Goal: Complete application form: Complete application form

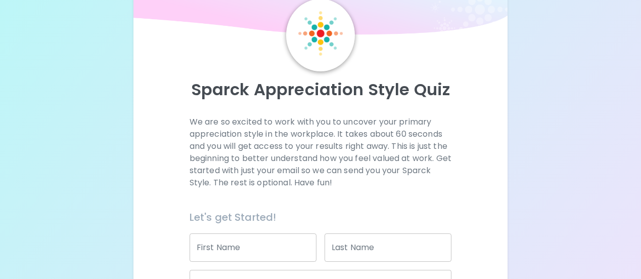
scroll to position [152, 0]
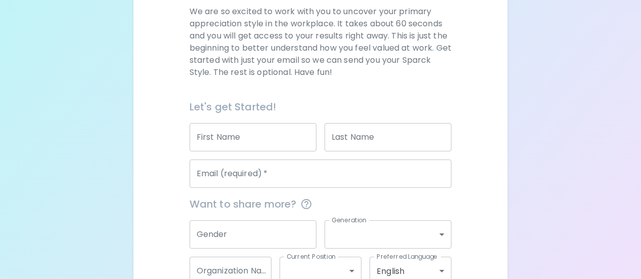
click at [294, 148] on input "First Name" at bounding box center [253, 137] width 127 height 28
type input "[PERSON_NAME]"
click at [347, 139] on input "Last Name" at bounding box center [388, 137] width 127 height 28
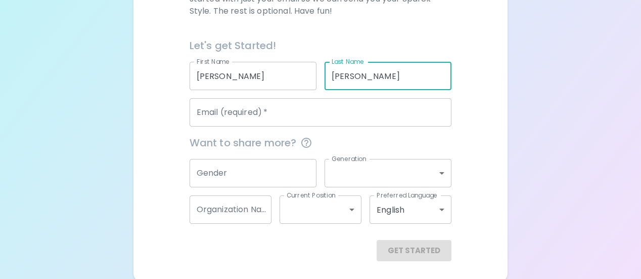
scroll to position [215, 0]
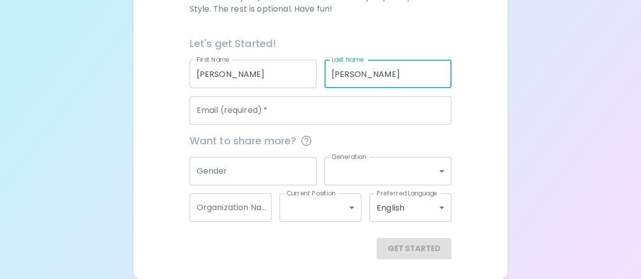
type input "[PERSON_NAME]"
click at [260, 162] on input "Gender" at bounding box center [253, 171] width 127 height 28
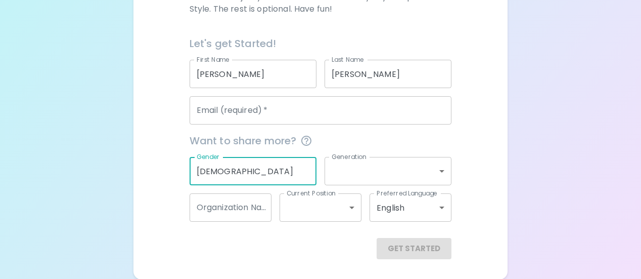
type input "[DEMOGRAPHIC_DATA]"
click at [237, 110] on input "Email (required)   *" at bounding box center [321, 110] width 262 height 28
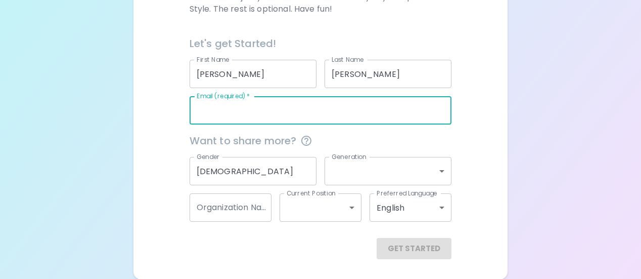
type input "[EMAIL_ADDRESS][DOMAIN_NAME]"
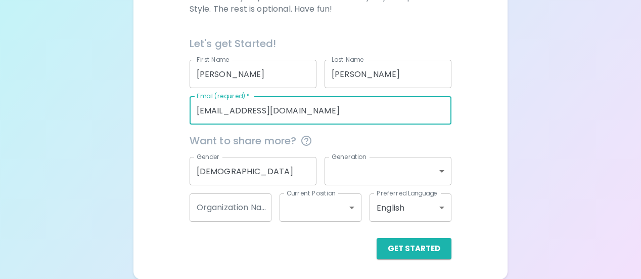
click at [360, 175] on body "Sparck Appreciation Style Quiz We are so excited to work with you to uncover yo…" at bounding box center [320, 32] width 641 height 494
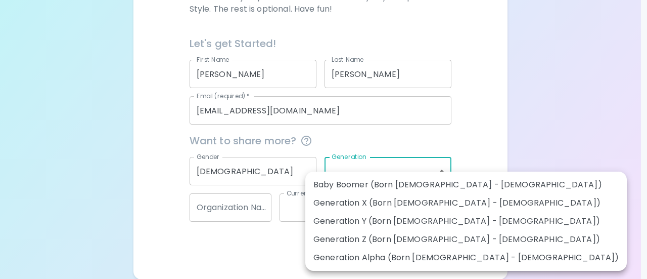
click at [384, 236] on li "Generation Z (Born [DEMOGRAPHIC_DATA] - [DEMOGRAPHIC_DATA])" at bounding box center [466, 239] width 322 height 18
type input "generation_z"
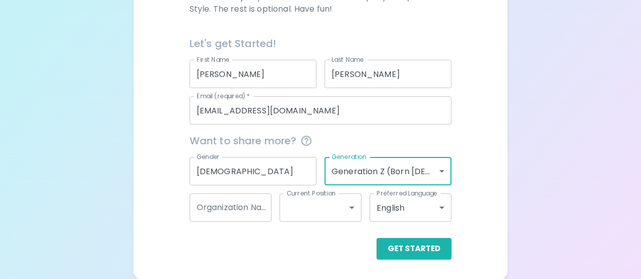
click at [234, 204] on input "Organization Name" at bounding box center [231, 207] width 82 height 28
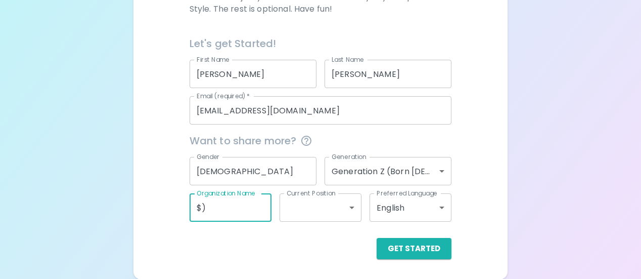
type input "$"
type input "406 Nannies"
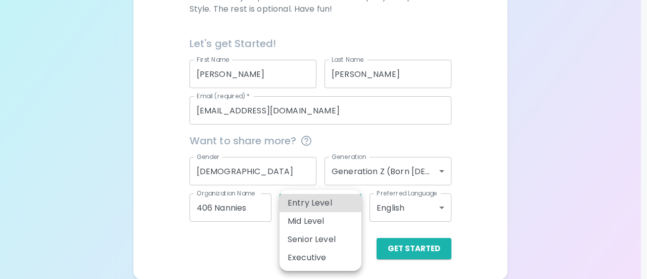
click at [314, 217] on body "Sparck Appreciation Style Quiz We are so excited to work with you to uncover yo…" at bounding box center [323, 32] width 647 height 494
click at [317, 200] on li "Entry Level" at bounding box center [321, 203] width 82 height 18
type input "entry_level"
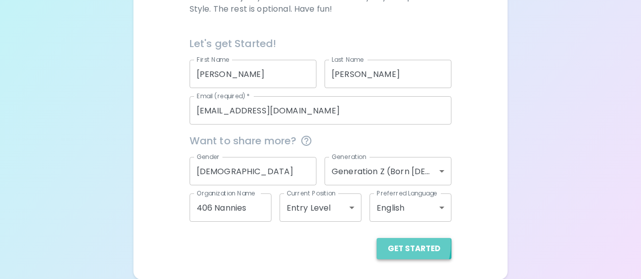
click at [392, 243] on button "Get Started" at bounding box center [414, 248] width 75 height 21
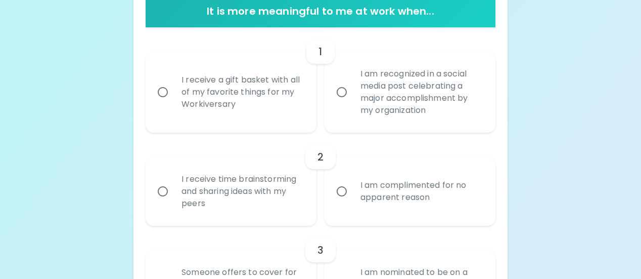
click at [376, 195] on div "I am complimented for no apparent reason" at bounding box center [421, 191] width 138 height 49
click at [352, 195] on input "I am complimented for no apparent reason" at bounding box center [341, 191] width 21 height 21
radio input "true"
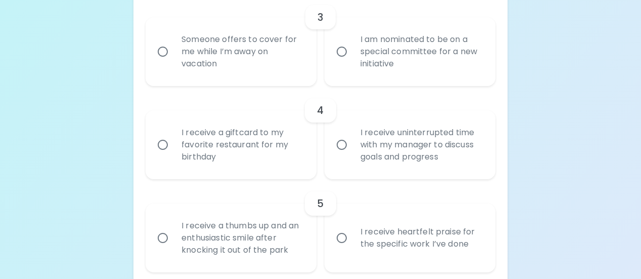
scroll to position [498, 0]
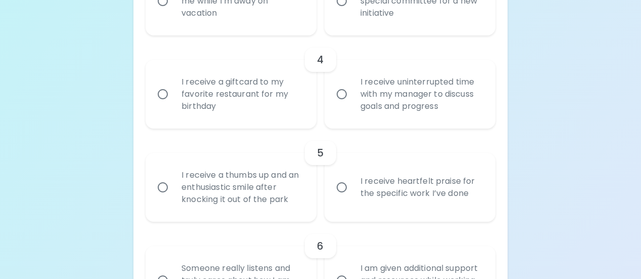
click at [401, 176] on div "I receive heartfelt praise for the specific work I’ve done" at bounding box center [421, 187] width 138 height 49
click at [352, 176] on input "I receive heartfelt praise for the specific work I’ve done" at bounding box center [341, 186] width 21 height 21
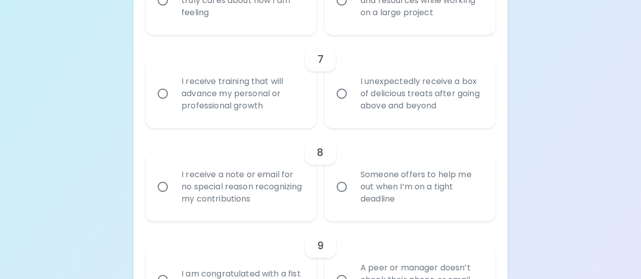
scroll to position [781, 0]
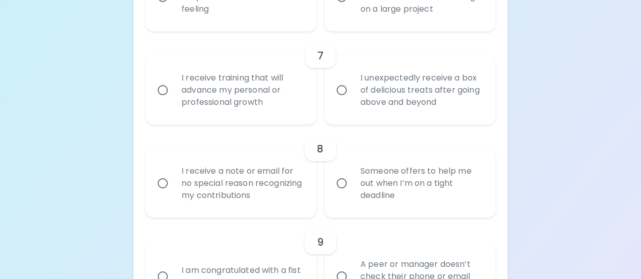
radio input "true"
click at [263, 179] on div "I receive a note or email for no special reason recognizing my contributions" at bounding box center [242, 183] width 138 height 61
click at [173, 179] on input "I receive a note or email for no special reason recognizing my contributions" at bounding box center [162, 182] width 21 height 21
radio input "false"
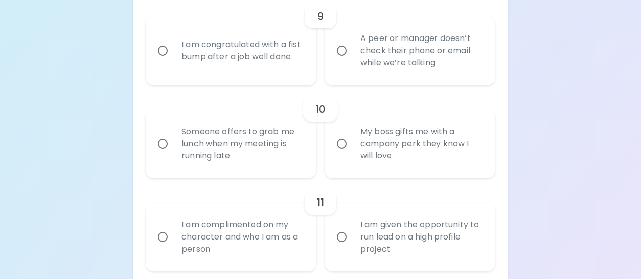
scroll to position [1064, 0]
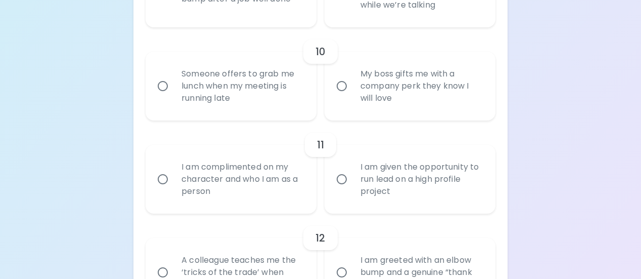
radio input "true"
click at [270, 168] on div "I am complimented on my character and who I am as a person" at bounding box center [242, 179] width 138 height 61
click at [173, 168] on input "I am complimented on my character and who I am as a person" at bounding box center [162, 178] width 21 height 21
radio input "false"
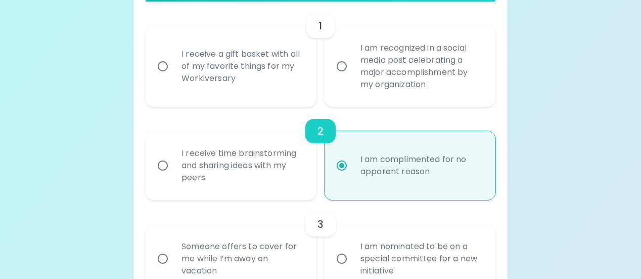
scroll to position [286, 0]
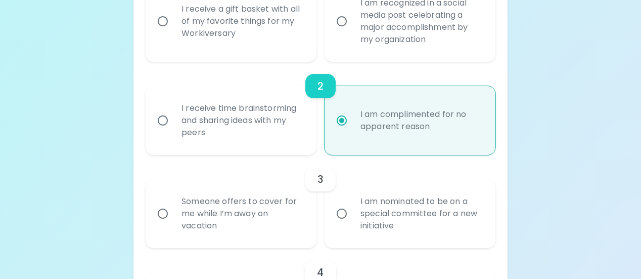
radio input "true"
click at [243, 116] on div "I receive time brainstorming and sharing ideas with my peers" at bounding box center [242, 120] width 138 height 61
click at [173, 116] on input "I receive time brainstorming and sharing ideas with my peers" at bounding box center [162, 120] width 21 height 21
radio input "false"
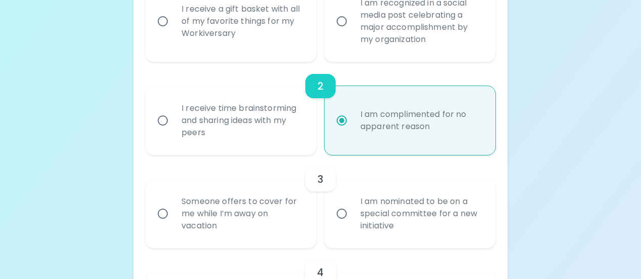
radio input "false"
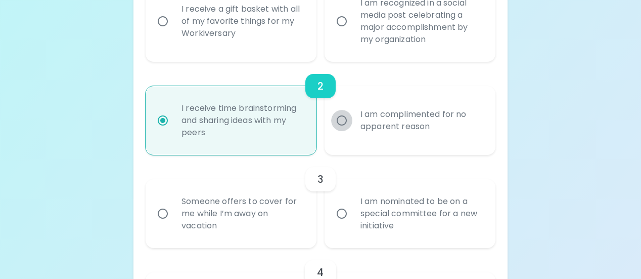
click at [336, 119] on input "I am complimented for no apparent reason" at bounding box center [341, 120] width 21 height 21
radio input "false"
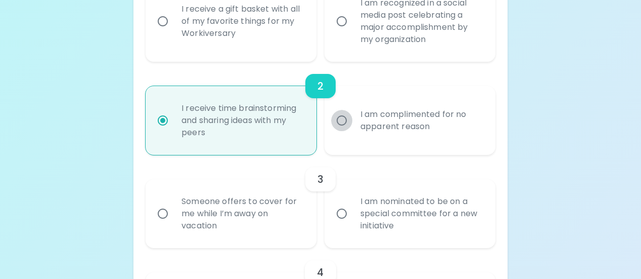
radio input "true"
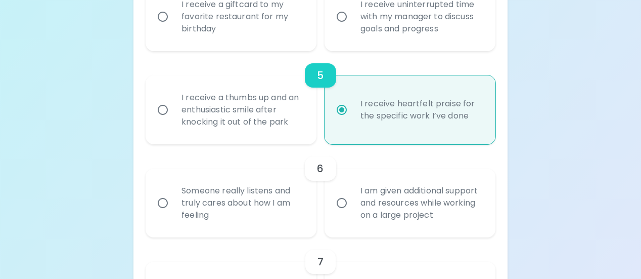
scroll to position [589, 0]
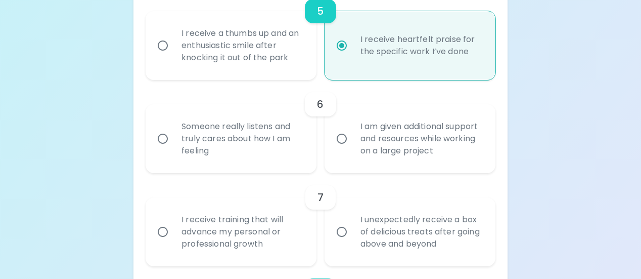
radio input "true"
click at [270, 131] on div "Someone really listens and truly cares about how I am feeling" at bounding box center [242, 138] width 138 height 61
click at [173, 131] on input "Someone really listens and truly cares about how I am feeling" at bounding box center [162, 138] width 21 height 21
radio input "false"
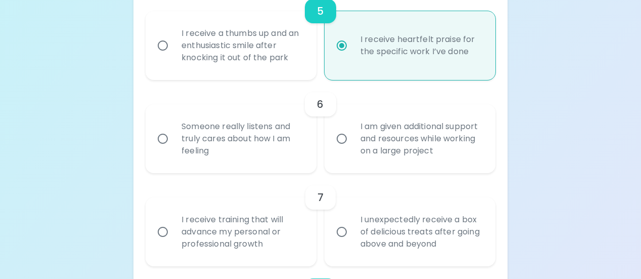
radio input "false"
radio input "true"
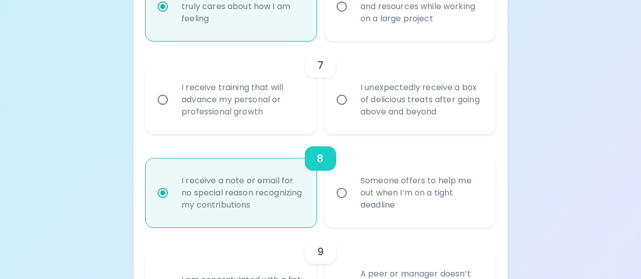
scroll to position [822, 0]
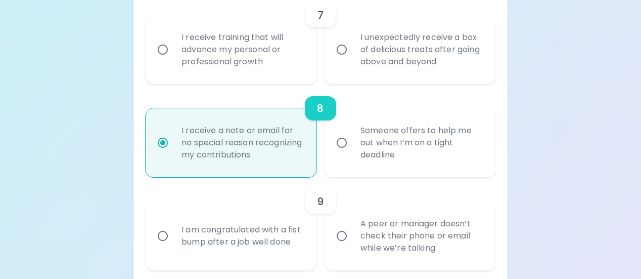
radio input "true"
click at [221, 64] on div "I receive training that will advance my personal or professional growth" at bounding box center [242, 49] width 138 height 61
click at [173, 60] on input "I receive training that will advance my personal or professional growth" at bounding box center [162, 49] width 21 height 21
radio input "false"
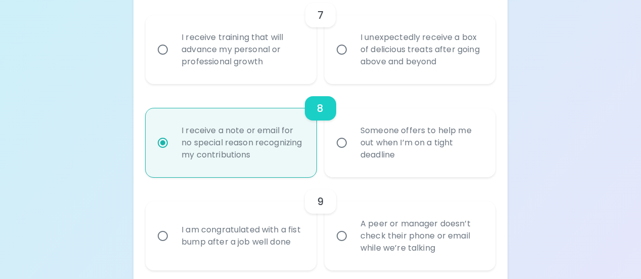
radio input "false"
radio input "true"
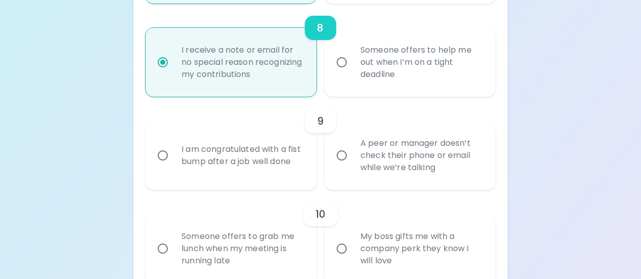
scroll to position [903, 0]
radio input "true"
click at [284, 166] on div "I am congratulated with a fist bump after a job well done" at bounding box center [242, 154] width 138 height 49
click at [173, 165] on input "I am congratulated with a fist bump after a job well done" at bounding box center [162, 154] width 21 height 21
radio input "false"
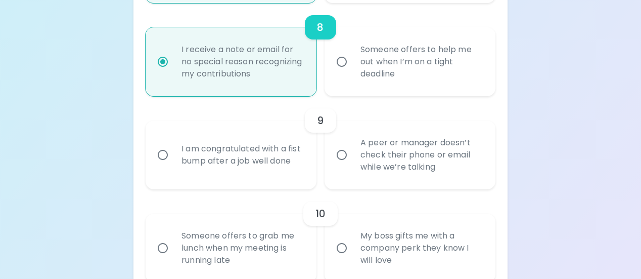
radio input "false"
radio input "true"
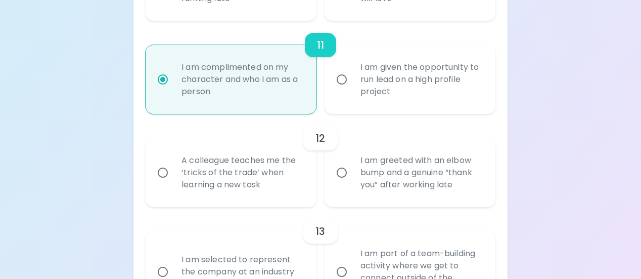
scroll to position [1186, 0]
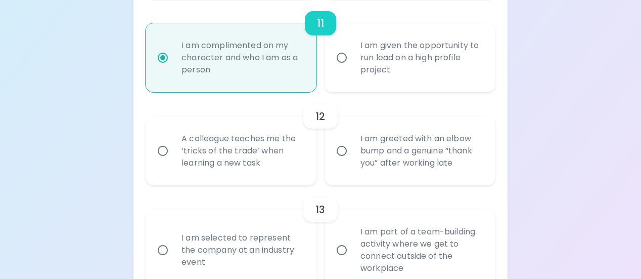
radio input "true"
click at [284, 166] on div "A colleague teaches me the ‘tricks of the trade’ when learning a new task" at bounding box center [242, 150] width 138 height 61
click at [173, 161] on input "A colleague teaches me the ‘tricks of the trade’ when learning a new task" at bounding box center [162, 150] width 21 height 21
radio input "false"
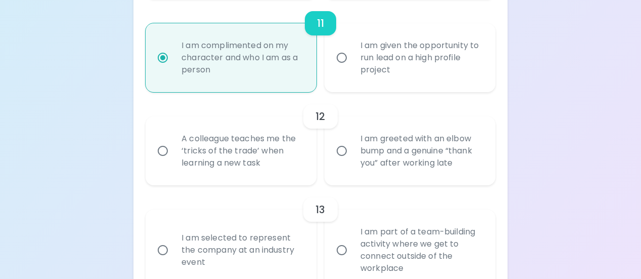
radio input "false"
radio input "true"
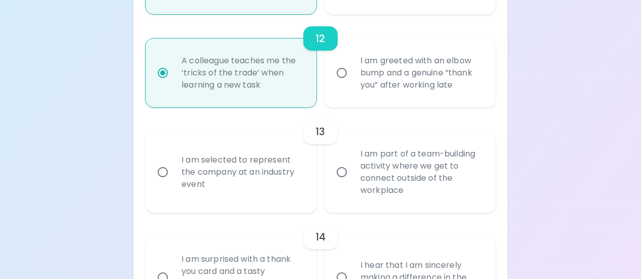
scroll to position [1267, 0]
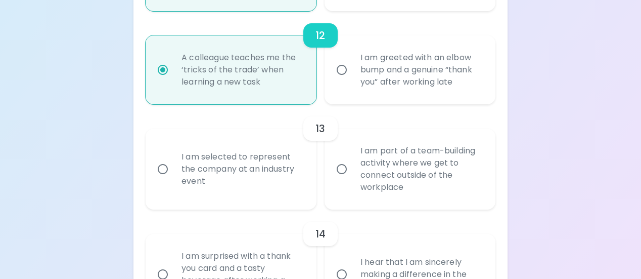
radio input "true"
click at [280, 184] on div "I am selected to represent the company at an industry event" at bounding box center [242, 169] width 138 height 61
click at [173, 180] on input "I am selected to represent the company at an industry event" at bounding box center [162, 168] width 21 height 21
radio input "false"
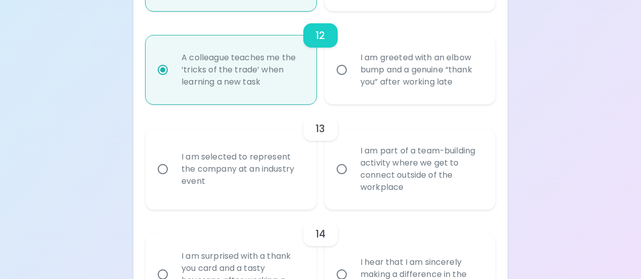
radio input "false"
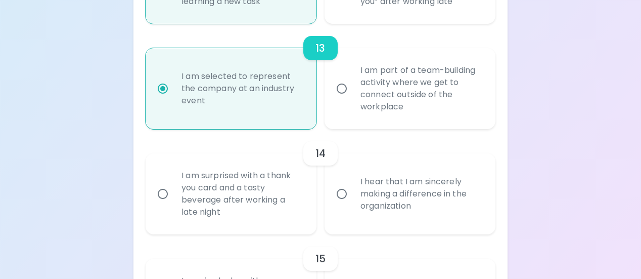
scroll to position [1348, 0]
radio input "true"
click at [364, 198] on div "I hear that I am sincerely making a difference in the organization" at bounding box center [421, 193] width 138 height 61
click at [352, 198] on input "I hear that I am sincerely making a difference in the organization" at bounding box center [341, 193] width 21 height 21
radio input "false"
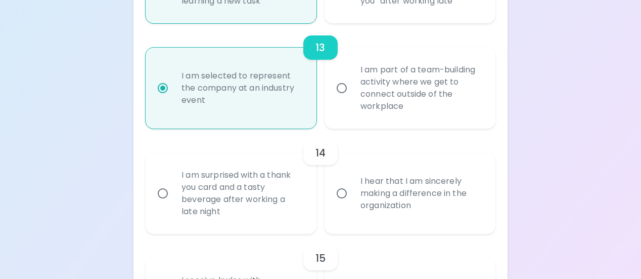
radio input "false"
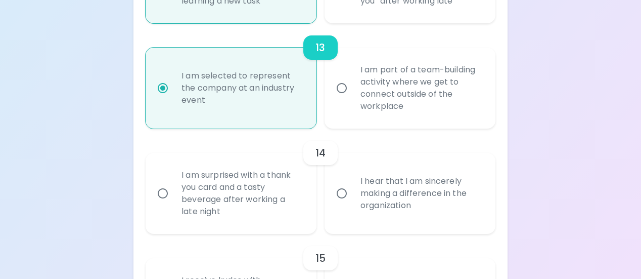
radio input "false"
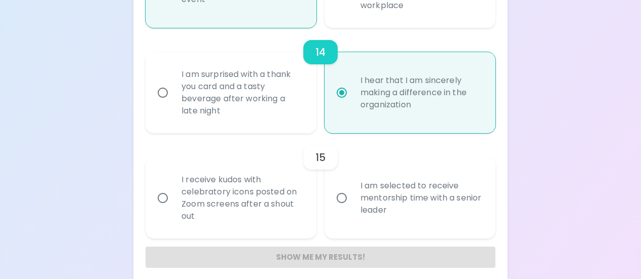
scroll to position [1457, 0]
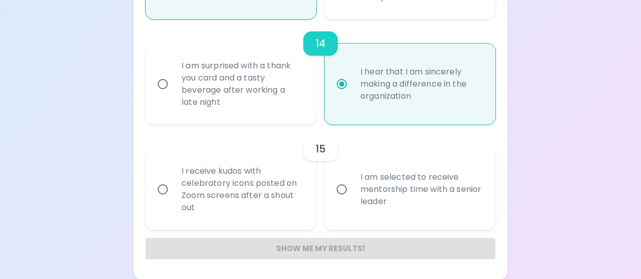
radio input "true"
click at [411, 196] on div "I am selected to receive mentorship time with a senior leader" at bounding box center [421, 189] width 138 height 61
click at [352, 196] on input "I am selected to receive mentorship time with a senior leader" at bounding box center [341, 189] width 21 height 21
radio input "false"
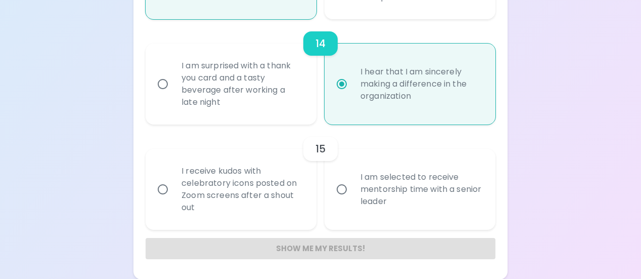
radio input "false"
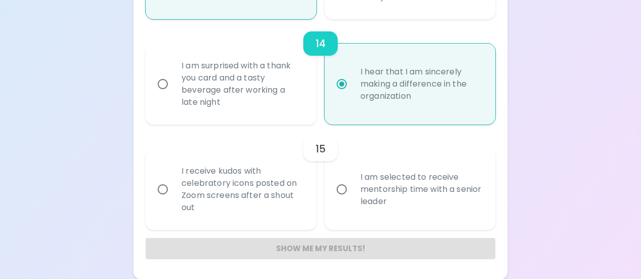
radio input "false"
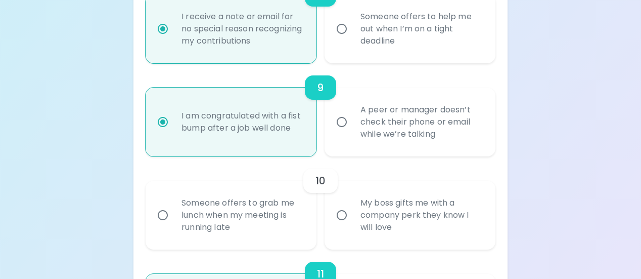
scroll to position [951, 0]
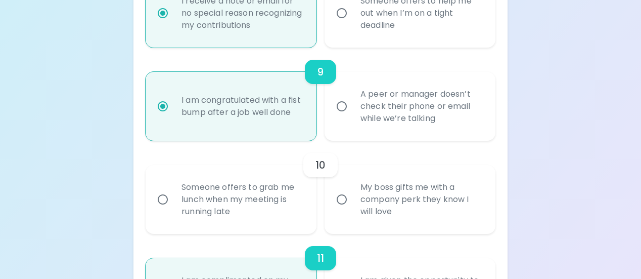
radio input "true"
click at [356, 205] on div "My boss gifts me with a company perk they know I will love" at bounding box center [421, 199] width 138 height 61
click at [352, 205] on input "My boss gifts me with a company perk they know I will love" at bounding box center [341, 199] width 21 height 21
radio input "false"
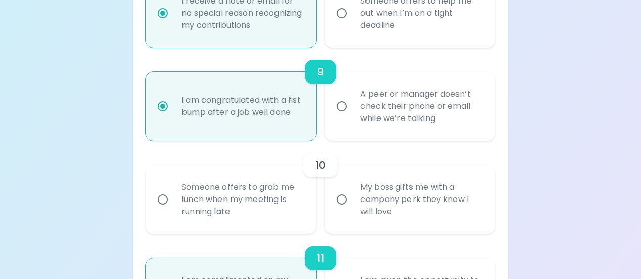
radio input "false"
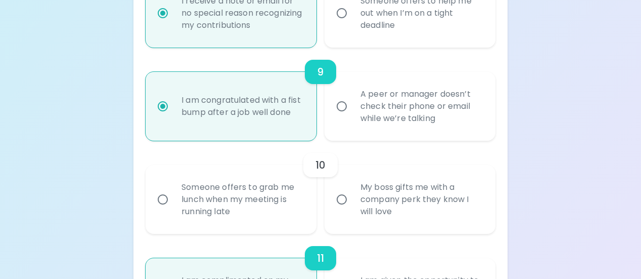
radio input "false"
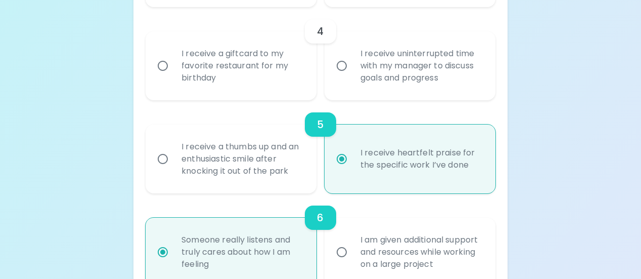
scroll to position [425, 0]
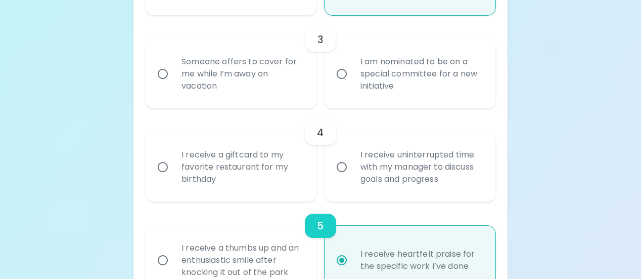
radio input "true"
click at [283, 170] on div "I receive a giftcard to my favorite restaurant for my birthday" at bounding box center [242, 167] width 138 height 61
click at [173, 170] on input "I receive a giftcard to my favorite restaurant for my birthday" at bounding box center [162, 166] width 21 height 21
radio input "false"
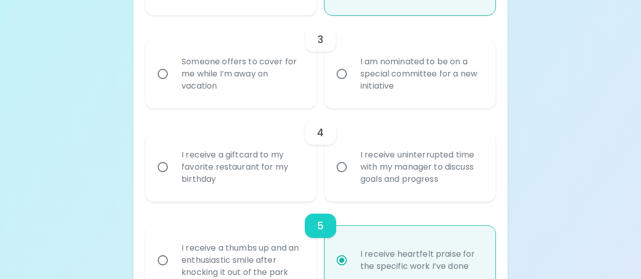
radio input "false"
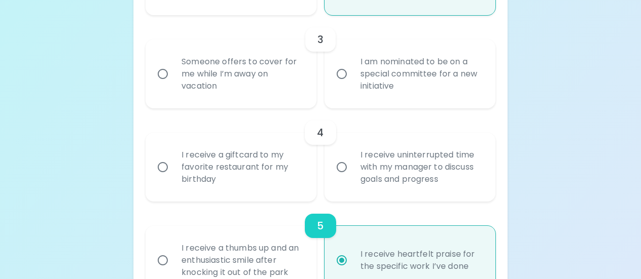
radio input "false"
radio input "true"
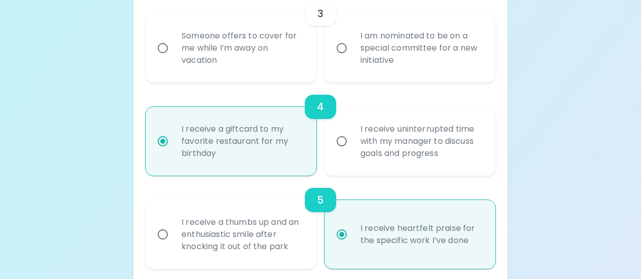
scroll to position [405, 0]
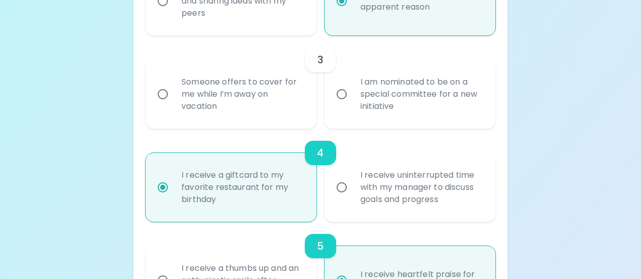
radio input "true"
click at [256, 107] on div "Someone offers to cover for me while I’m away on vacation" at bounding box center [242, 94] width 138 height 61
click at [173, 105] on input "Someone offers to cover for me while I’m away on vacation" at bounding box center [162, 93] width 21 height 21
radio input "false"
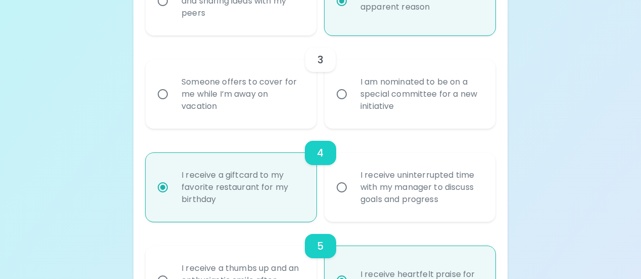
radio input "false"
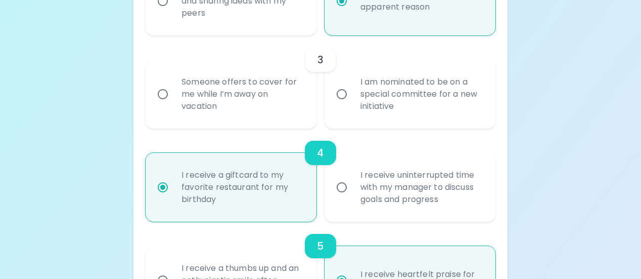
radio input "false"
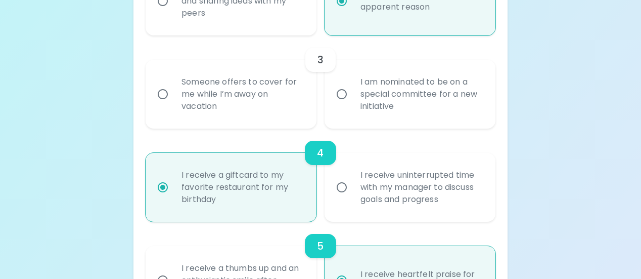
radio input "true"
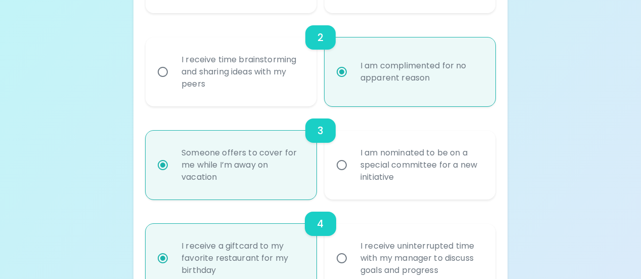
scroll to position [233, 0]
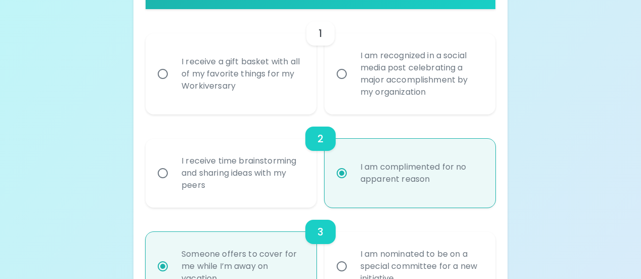
radio input "true"
click at [285, 96] on div "I receive a gift basket with all of my favorite things for my Workiversary" at bounding box center [242, 73] width 138 height 61
click at [173, 84] on input "I receive a gift basket with all of my favorite things for my Workiversary" at bounding box center [162, 73] width 21 height 21
radio input "false"
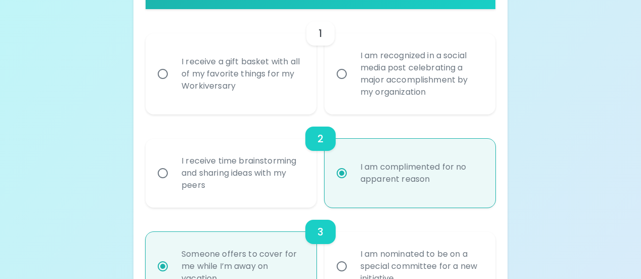
radio input "false"
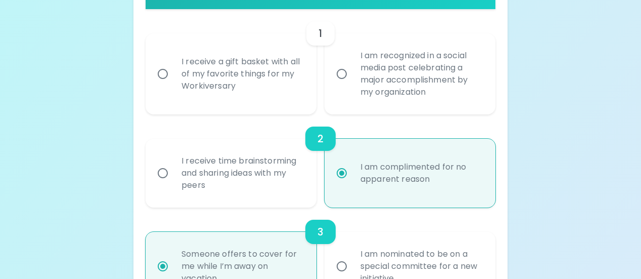
radio input "false"
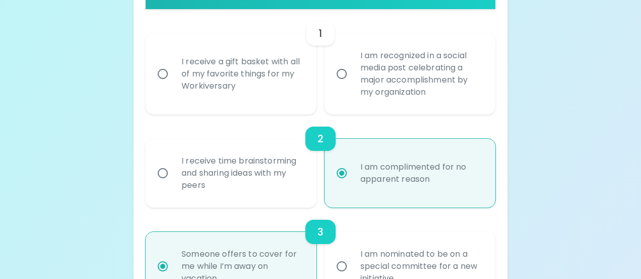
radio input "false"
radio input "true"
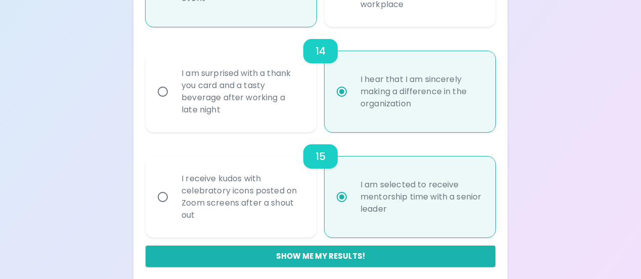
scroll to position [1457, 0]
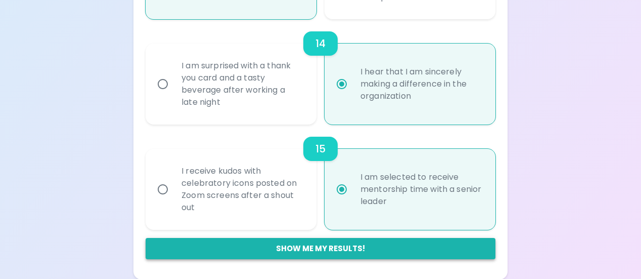
radio input "true"
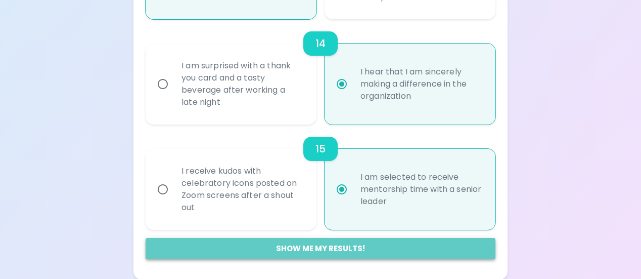
click at [365, 249] on button "Show me my results!" at bounding box center [321, 248] width 350 height 21
radio input "false"
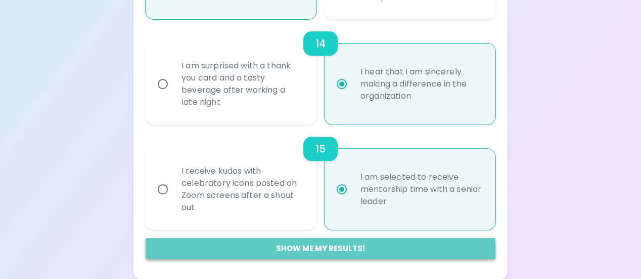
radio input "false"
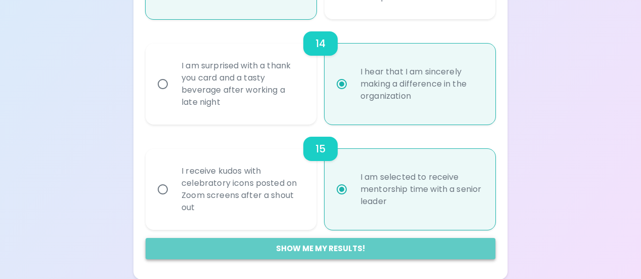
radio input "false"
radio input "true"
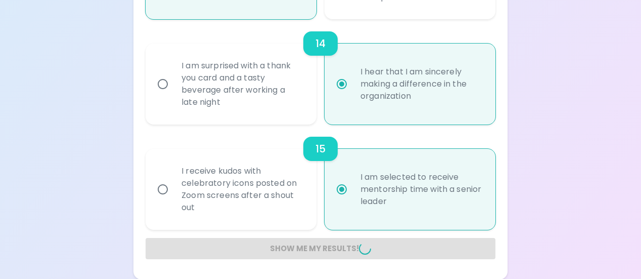
radio input "false"
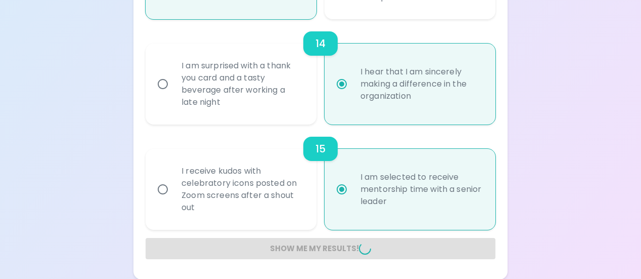
radio input "false"
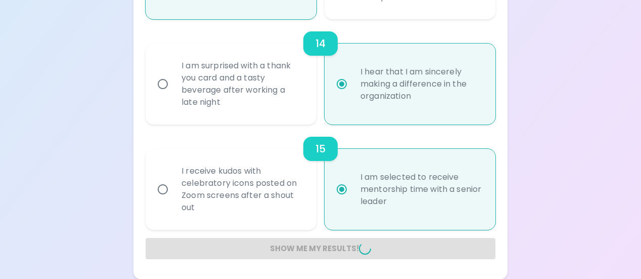
radio input "false"
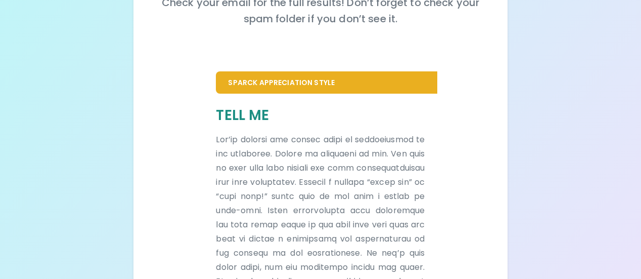
scroll to position [162, 0]
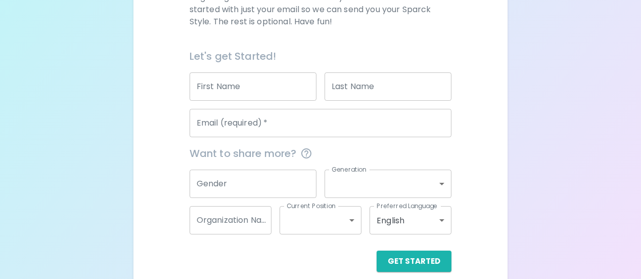
scroll to position [215, 0]
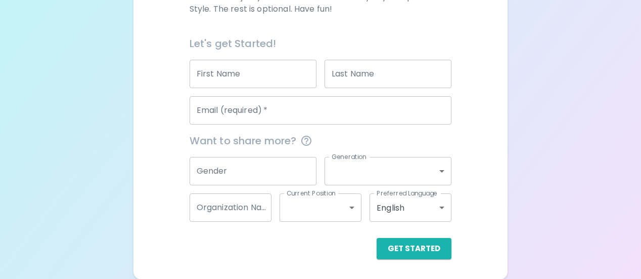
click at [229, 76] on input "First Name" at bounding box center [253, 74] width 127 height 28
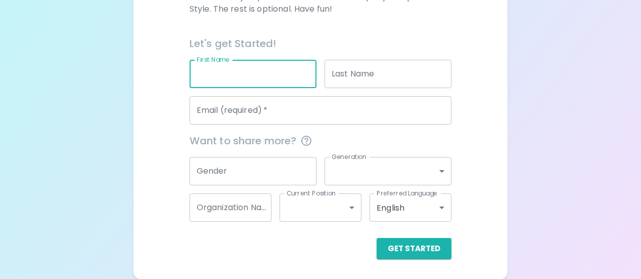
type input "[PERSON_NAME]"
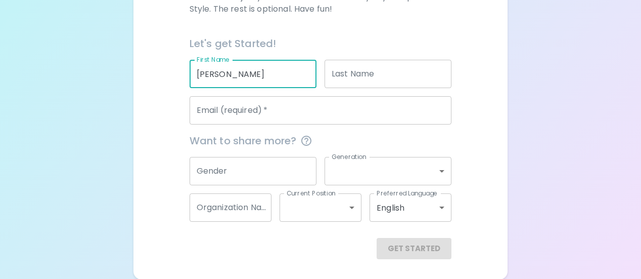
click at [349, 85] on input "Last Name" at bounding box center [388, 74] width 127 height 28
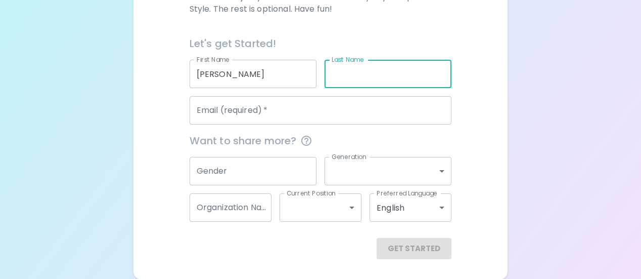
type input "[PERSON_NAME]"
click at [365, 106] on input "Email (required)   *" at bounding box center [321, 110] width 262 height 28
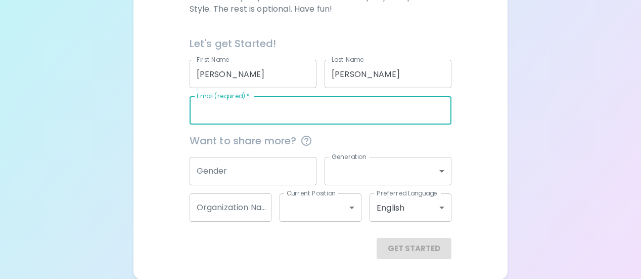
type input "[EMAIL_ADDRESS][DOMAIN_NAME]"
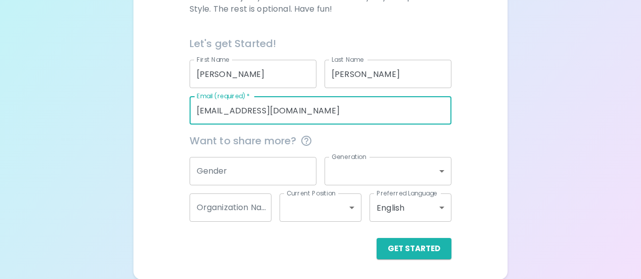
click at [263, 179] on input "Gender" at bounding box center [253, 171] width 127 height 28
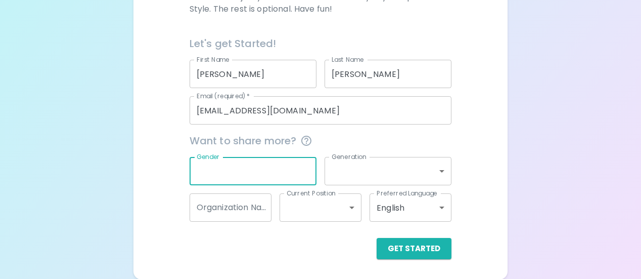
type input "[DEMOGRAPHIC_DATA]"
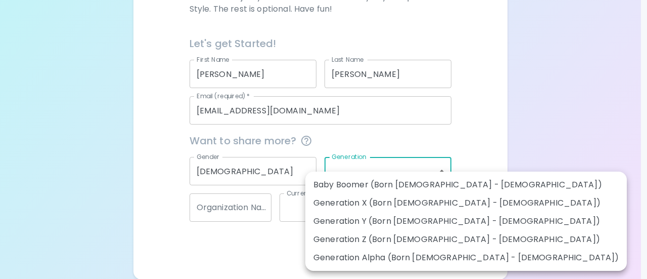
click at [352, 183] on body "Sparck Appreciation Style Quiz We are so excited to work with you to uncover yo…" at bounding box center [323, 32] width 647 height 494
click at [354, 237] on li "Generation Z (Born [DEMOGRAPHIC_DATA] - [DEMOGRAPHIC_DATA])" at bounding box center [466, 239] width 322 height 18
type input "generation_z"
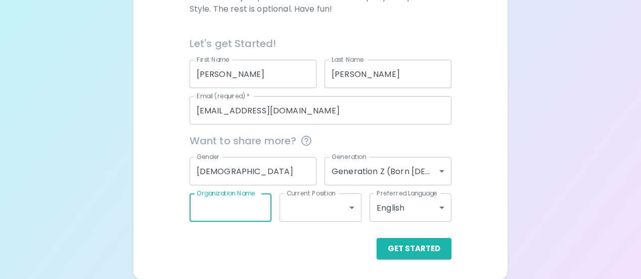
click at [237, 202] on input "Organization Name" at bounding box center [231, 207] width 82 height 28
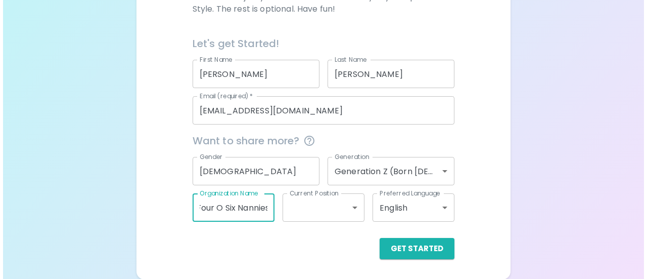
scroll to position [0, 7]
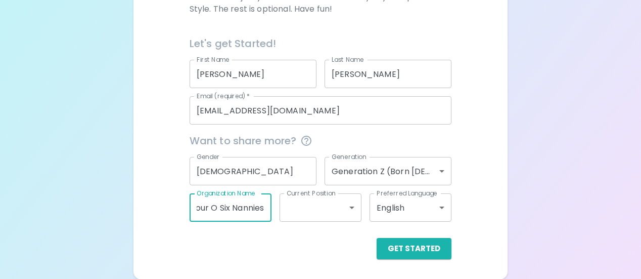
type input "Four O Six Nannies"
click at [320, 207] on body "Sparck Appreciation Style Quiz We are so excited to work with you to uncover yo…" at bounding box center [320, 32] width 641 height 494
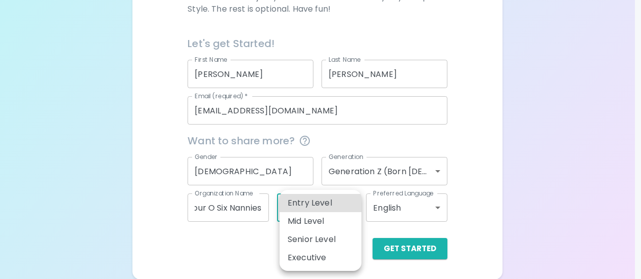
scroll to position [0, 0]
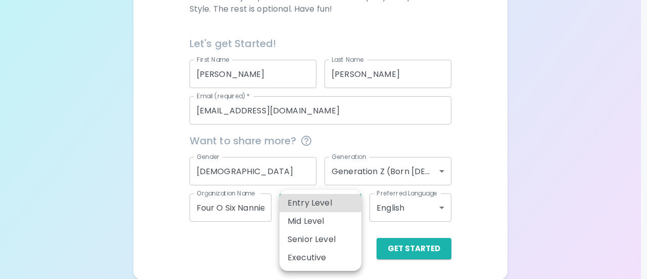
click at [313, 201] on li "Entry Level" at bounding box center [321, 203] width 82 height 18
type input "entry_level"
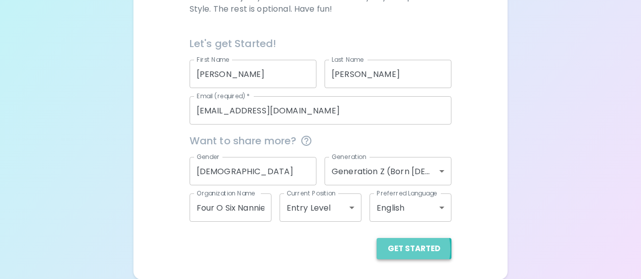
click at [403, 248] on button "Get Started" at bounding box center [414, 248] width 75 height 21
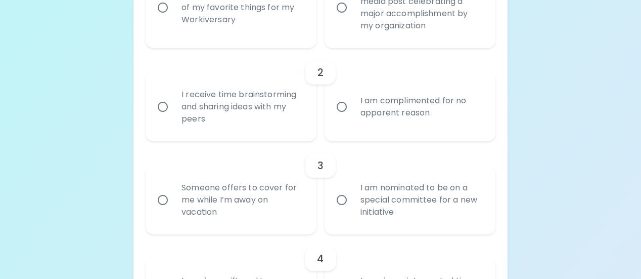
scroll to position [354, 0]
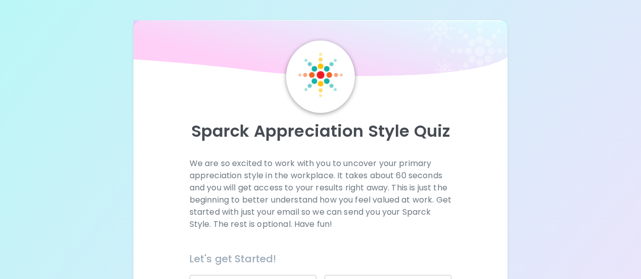
scroll to position [202, 0]
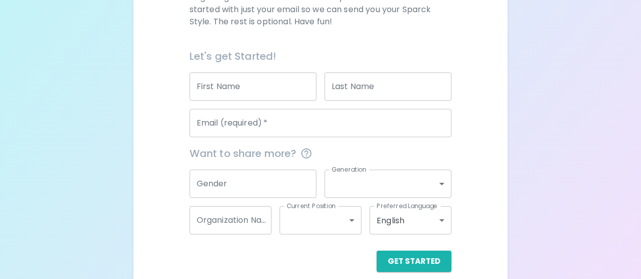
click at [248, 74] on input "First Name" at bounding box center [253, 86] width 127 height 28
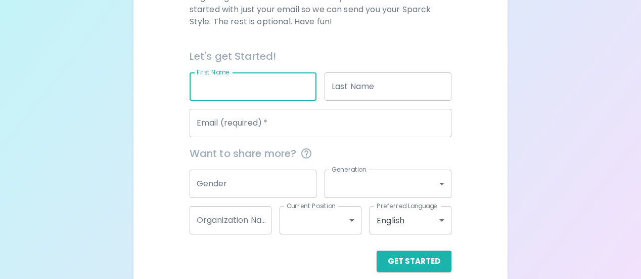
type input "[PERSON_NAME]"
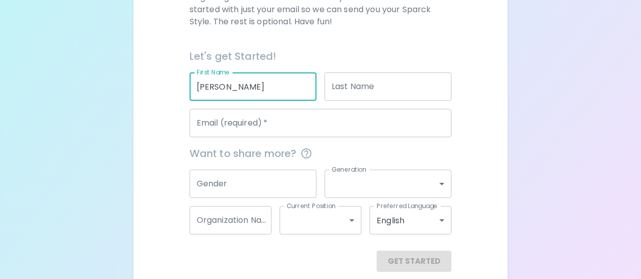
click at [341, 87] on input "Last Name" at bounding box center [388, 86] width 127 height 28
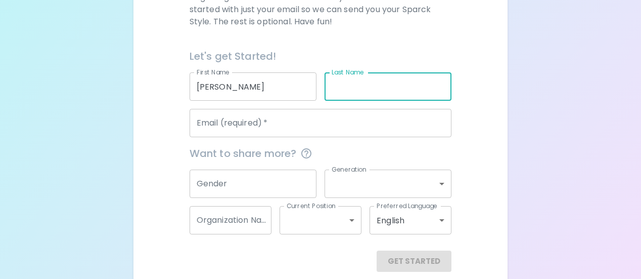
type input "[PERSON_NAME]"
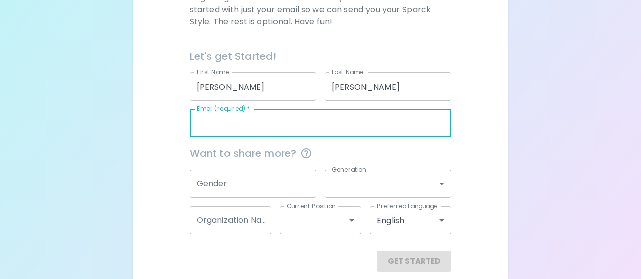
click at [380, 122] on input "Email (required)   *" at bounding box center [321, 123] width 262 height 28
type input "[EMAIL_ADDRESS][DOMAIN_NAME]"
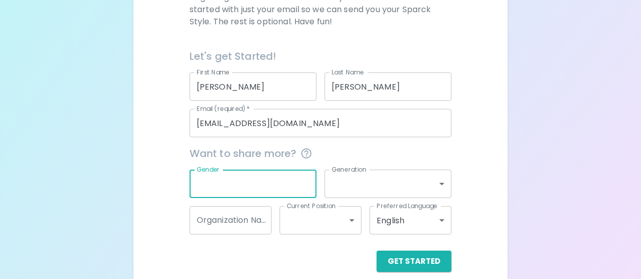
click at [240, 191] on input "Gender" at bounding box center [253, 183] width 127 height 28
type input "[DEMOGRAPHIC_DATA]"
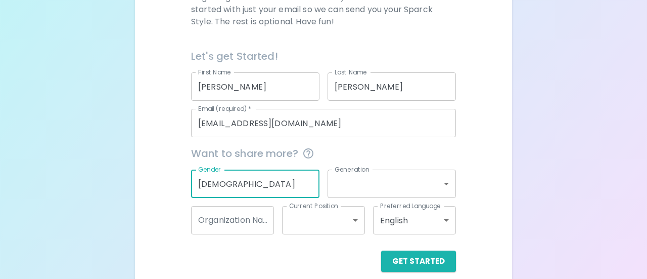
click at [335, 189] on body "Sparck Appreciation Style Quiz We are so excited to work with you to uncover yo…" at bounding box center [323, 45] width 647 height 494
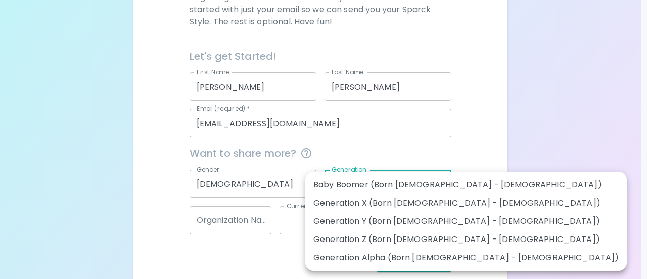
click at [347, 232] on li "Generation Z (Born [DEMOGRAPHIC_DATA] - [DEMOGRAPHIC_DATA])" at bounding box center [466, 239] width 322 height 18
type input "generation_z"
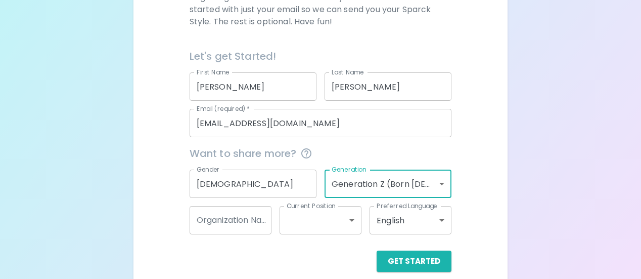
click at [246, 210] on div "Organization Name Organization Name" at bounding box center [231, 220] width 82 height 28
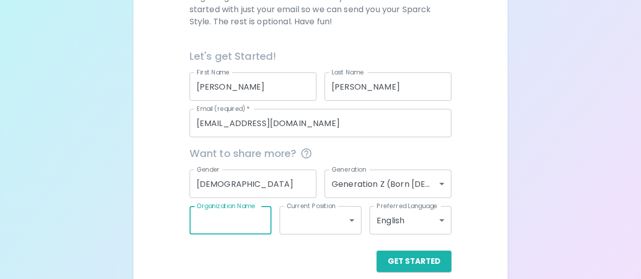
type input "Four O Six Nannies"
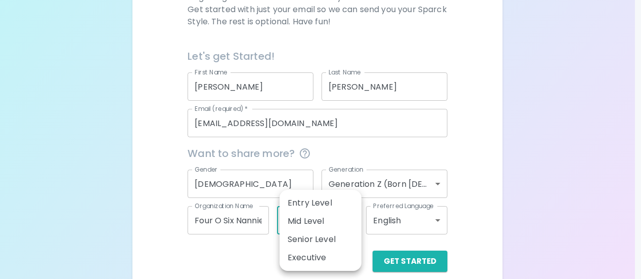
click at [291, 226] on body "Sparck Appreciation Style Quiz We are so excited to work with you to uncover yo…" at bounding box center [320, 45] width 641 height 494
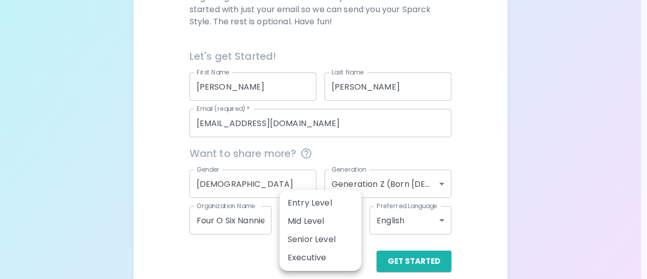
click at [296, 203] on li "Entry Level" at bounding box center [321, 203] width 82 height 18
type input "entry_level"
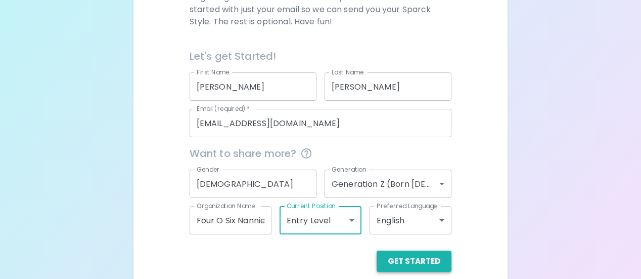
click at [430, 264] on button "Get Started" at bounding box center [414, 260] width 75 height 21
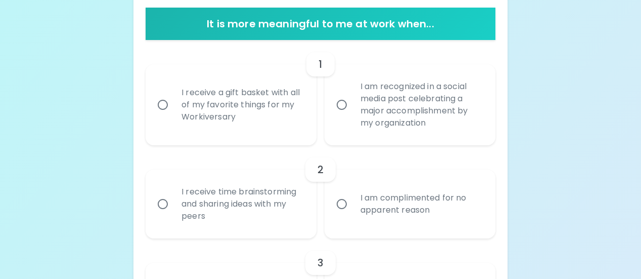
click at [203, 92] on div "I receive a gift basket with all of my favorite things for my Workiversary" at bounding box center [242, 104] width 138 height 61
click at [173, 94] on input "I receive a gift basket with all of my favorite things for my Workiversary" at bounding box center [162, 104] width 21 height 21
radio input "true"
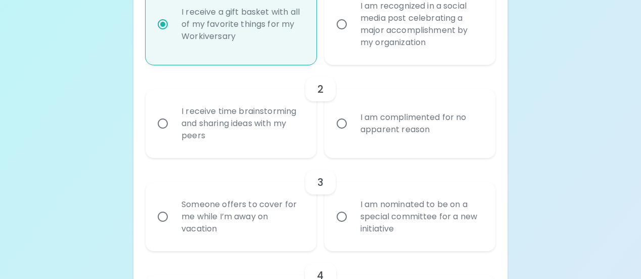
scroll to position [283, 0]
click at [375, 126] on div "I am complimented for no apparent reason" at bounding box center [421, 123] width 138 height 49
click at [352, 126] on input "I am complimented for no apparent reason" at bounding box center [341, 122] width 21 height 21
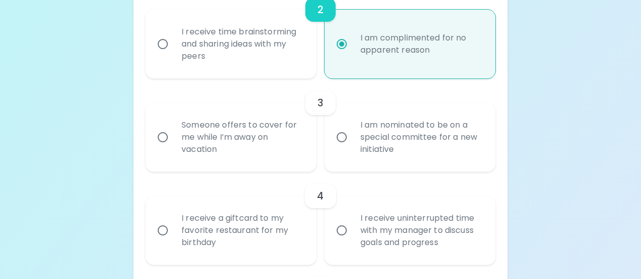
scroll to position [364, 0]
radio input "true"
click at [284, 128] on div "Someone offers to cover for me while I’m away on vacation" at bounding box center [242, 135] width 138 height 61
click at [173, 128] on input "Someone offers to cover for me while I’m away on vacation" at bounding box center [162, 134] width 21 height 21
radio input "false"
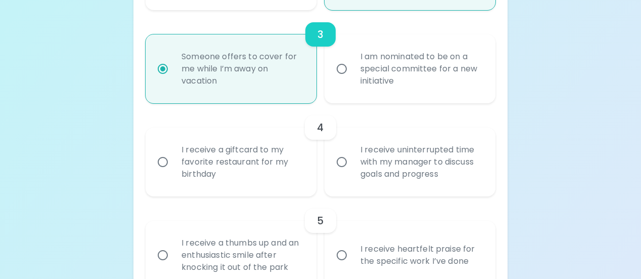
scroll to position [445, 0]
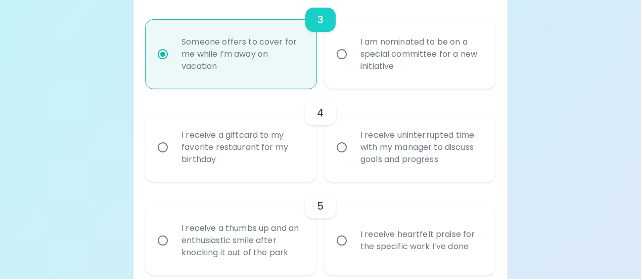
radio input "true"
click at [378, 157] on div "I receive uninterrupted time with my manager to discuss goals and progress" at bounding box center [421, 147] width 138 height 61
click at [352, 157] on input "I receive uninterrupted time with my manager to discuss goals and progress" at bounding box center [341, 147] width 21 height 21
radio input "false"
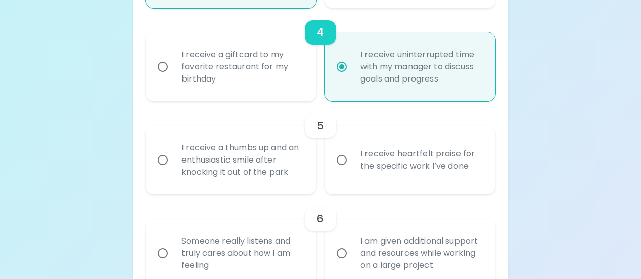
scroll to position [526, 0]
radio input "true"
click at [364, 172] on div "I receive heartfelt praise for the specific work I’ve done" at bounding box center [421, 159] width 138 height 49
click at [352, 170] on input "I receive heartfelt praise for the specific work I’ve done" at bounding box center [341, 159] width 21 height 21
radio input "false"
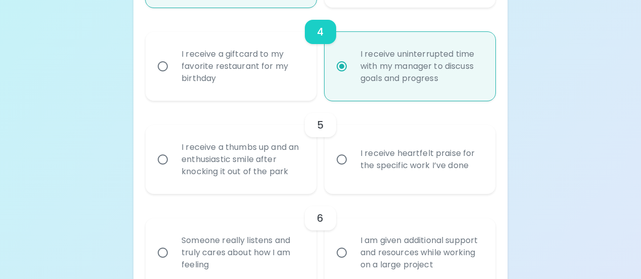
radio input "false"
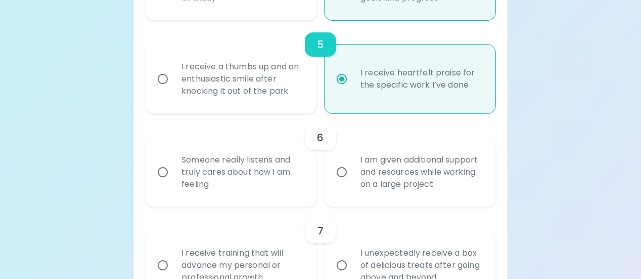
scroll to position [607, 0]
radio input "true"
click at [270, 174] on div "Someone really listens and truly cares about how I am feeling" at bounding box center [242, 171] width 138 height 61
click at [173, 174] on input "Someone really listens and truly cares about how I am feeling" at bounding box center [162, 171] width 21 height 21
radio input "false"
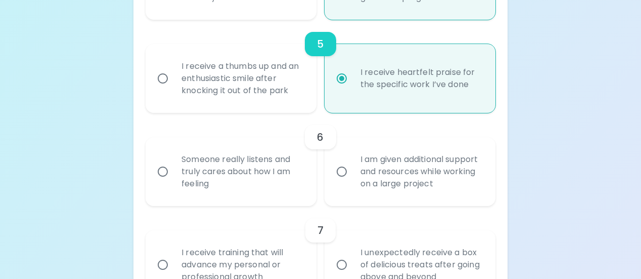
radio input "false"
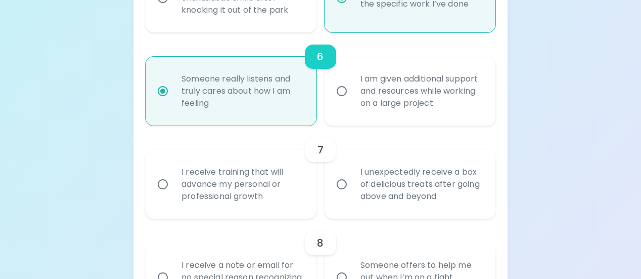
scroll to position [688, 0]
radio input "true"
click at [253, 180] on div "I receive training that will advance my personal or professional growth" at bounding box center [242, 183] width 138 height 61
click at [173, 180] on input "I receive training that will advance my personal or professional growth" at bounding box center [162, 183] width 21 height 21
radio input "false"
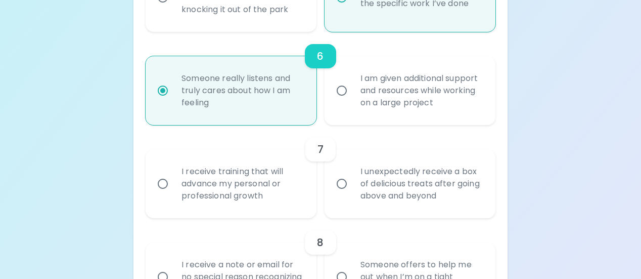
radio input "false"
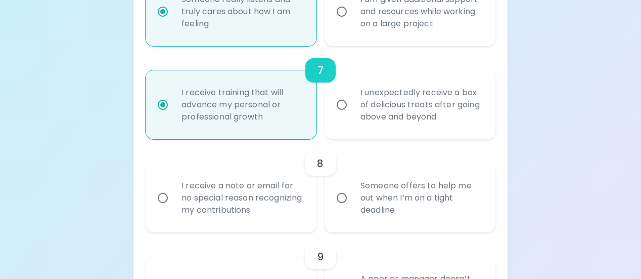
scroll to position [769, 0]
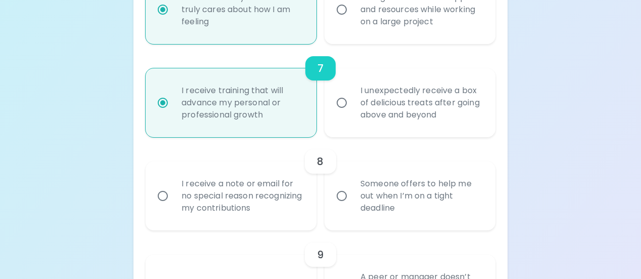
radio input "true"
click at [275, 194] on div "I receive a note or email for no special reason recognizing my contributions" at bounding box center [242, 195] width 138 height 61
click at [173, 194] on input "I receive a note or email for no special reason recognizing my contributions" at bounding box center [162, 195] width 21 height 21
radio input "false"
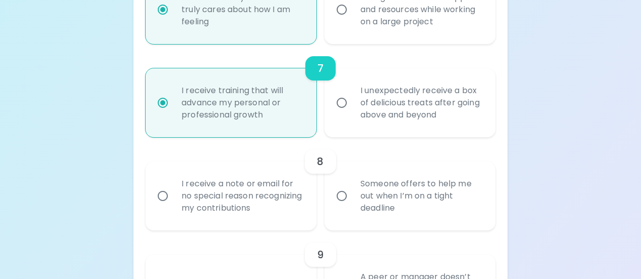
radio input "false"
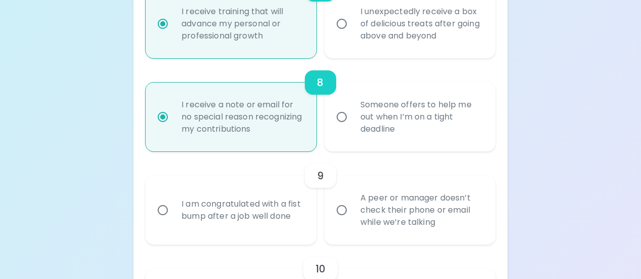
scroll to position [850, 0]
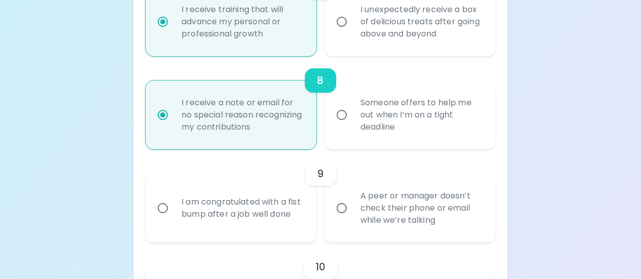
radio input "true"
click at [266, 206] on div "I am congratulated with a fist bump after a job well done" at bounding box center [242, 208] width 138 height 49
click at [173, 206] on input "I am congratulated with a fist bump after a job well done" at bounding box center [162, 207] width 21 height 21
radio input "false"
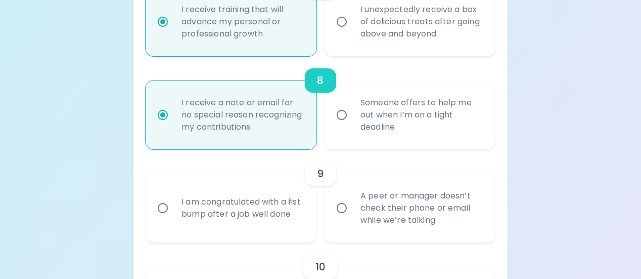
radio input "false"
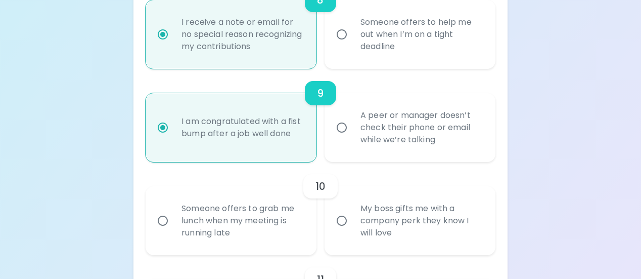
scroll to position [930, 0]
radio input "true"
click at [341, 221] on input "My boss gifts me with a company perk they know I will love" at bounding box center [341, 219] width 21 height 21
radio input "false"
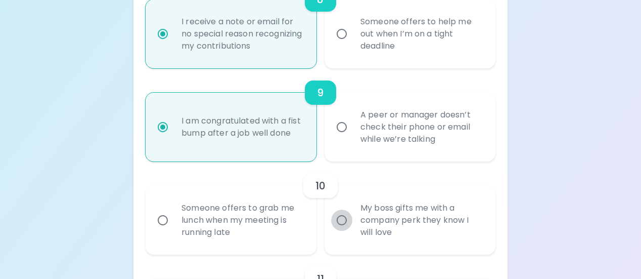
radio input "false"
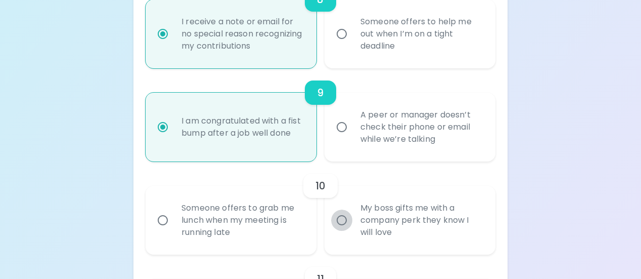
radio input "false"
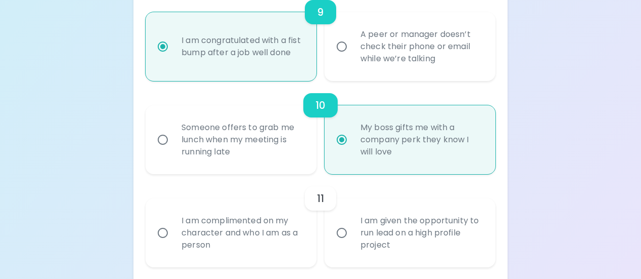
scroll to position [1011, 0]
radio input "true"
click at [267, 239] on div "I am complimented on my character and who I am as a person" at bounding box center [242, 232] width 138 height 61
click at [173, 239] on input "I am complimented on my character and who I am as a person" at bounding box center [162, 231] width 21 height 21
radio input "false"
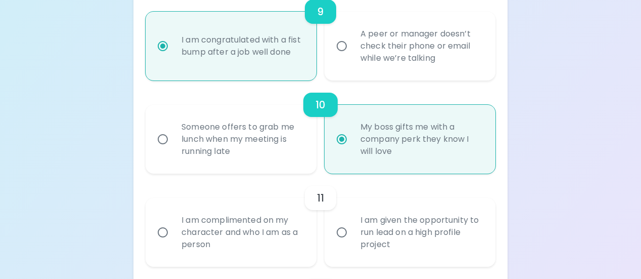
radio input "false"
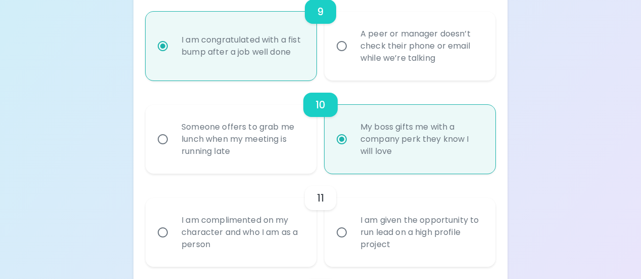
radio input "false"
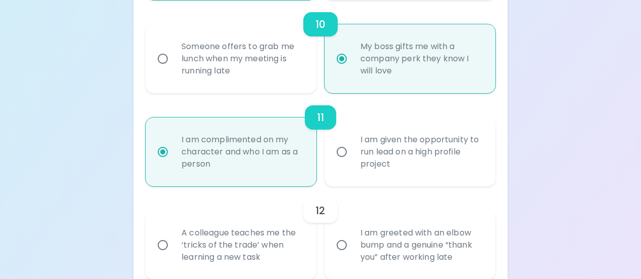
scroll to position [1092, 0]
radio input "true"
click at [273, 240] on div "A colleague teaches me the ‘tricks of the trade’ when learning a new task" at bounding box center [242, 244] width 138 height 61
click at [173, 240] on input "A colleague teaches me the ‘tricks of the trade’ when learning a new task" at bounding box center [162, 244] width 21 height 21
radio input "false"
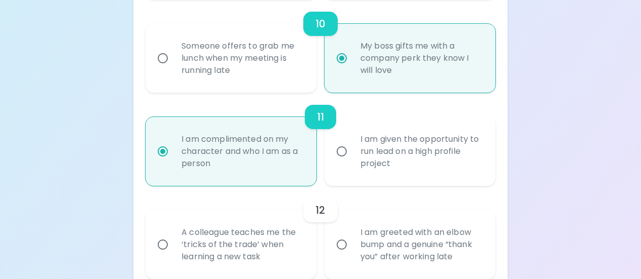
radio input "false"
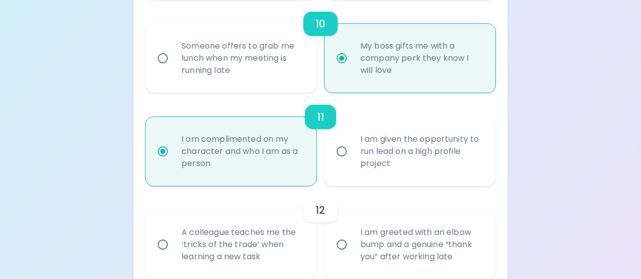
radio input "false"
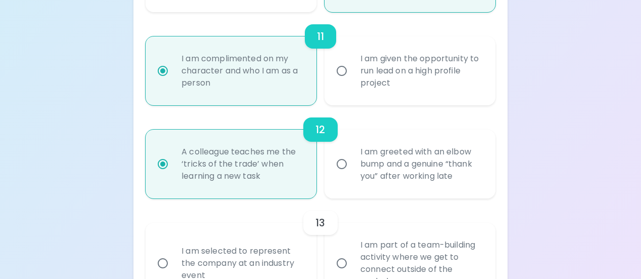
scroll to position [1173, 0]
radio input "true"
click at [261, 244] on div "I am selected to represent the company at an industry event" at bounding box center [242, 262] width 138 height 61
click at [173, 252] on input "I am selected to represent the company at an industry event" at bounding box center [162, 262] width 21 height 21
radio input "false"
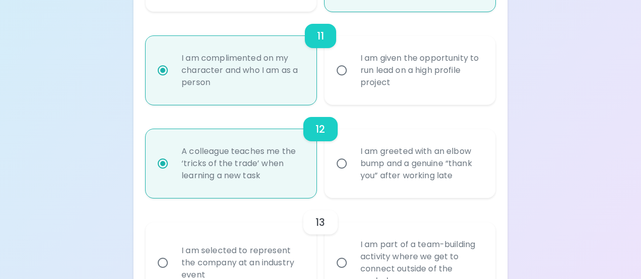
radio input "false"
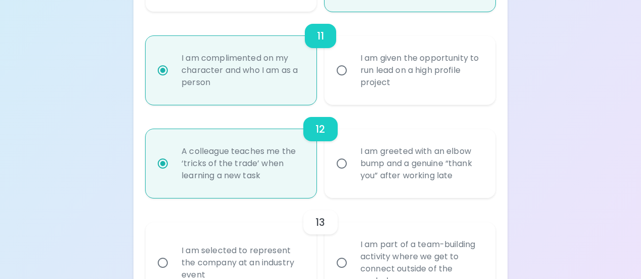
radio input "false"
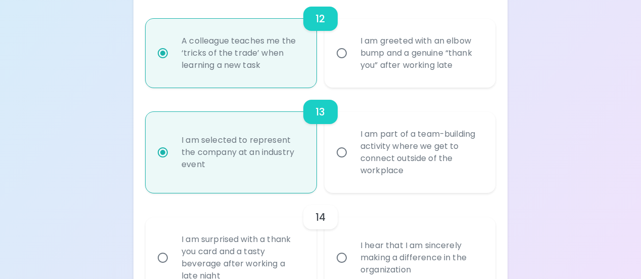
scroll to position [1305, 0]
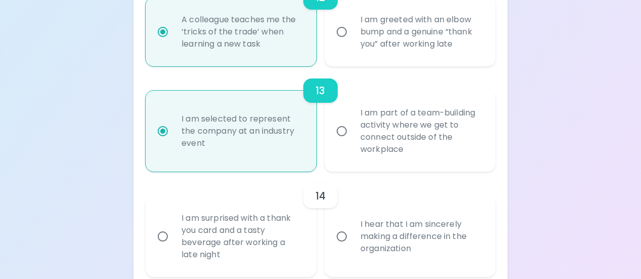
radio input "true"
click at [367, 246] on div "I hear that I am sincerely making a difference in the organization" at bounding box center [421, 236] width 138 height 61
click at [352, 246] on input "I hear that I am sincerely making a difference in the organization" at bounding box center [341, 236] width 21 height 21
radio input "false"
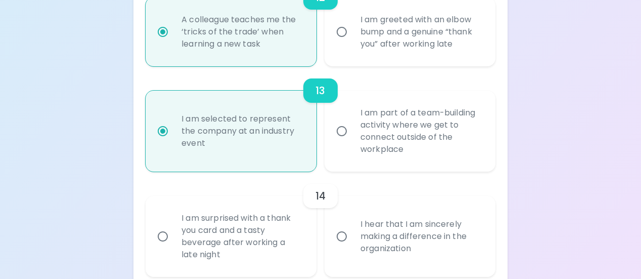
radio input "false"
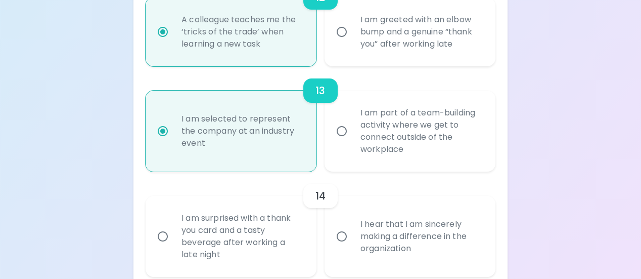
radio input "false"
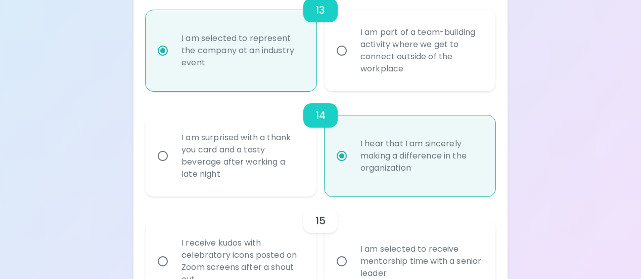
scroll to position [1386, 0]
radio input "true"
click at [366, 249] on div "I am selected to receive mentorship time with a senior leader" at bounding box center [421, 260] width 138 height 61
click at [352, 250] on input "I am selected to receive mentorship time with a senior leader" at bounding box center [341, 260] width 21 height 21
radio input "false"
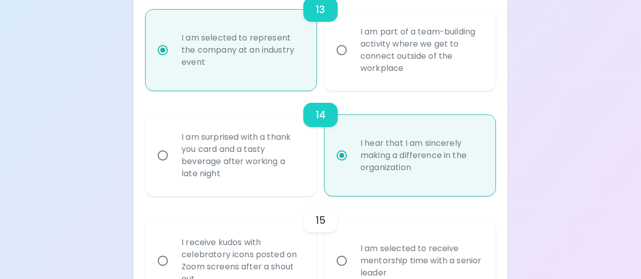
radio input "false"
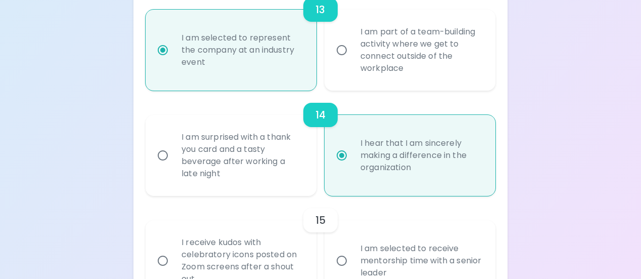
radio input "false"
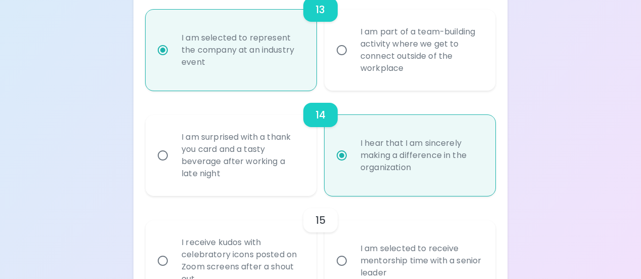
radio input "false"
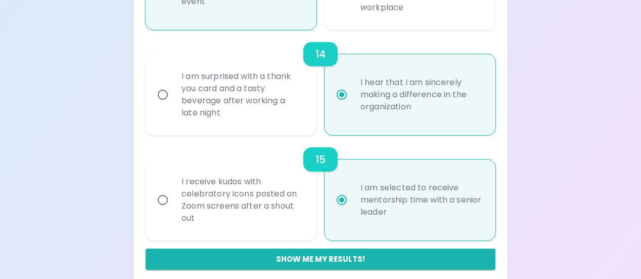
scroll to position [1457, 0]
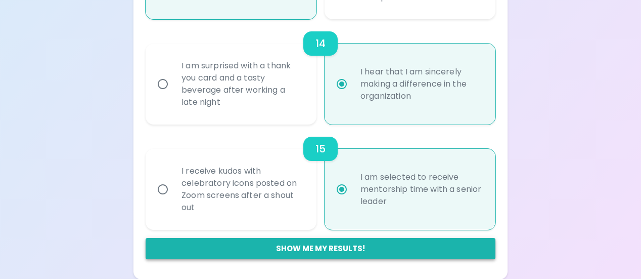
radio input "true"
click at [362, 246] on button "Show me my results!" at bounding box center [321, 248] width 350 height 21
radio input "false"
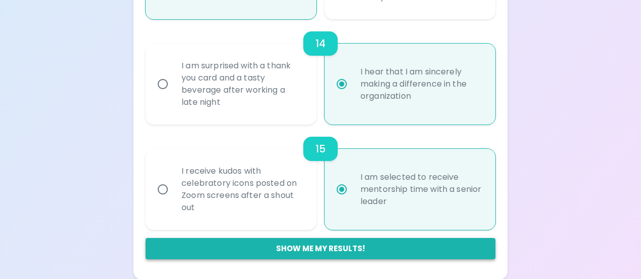
radio input "false"
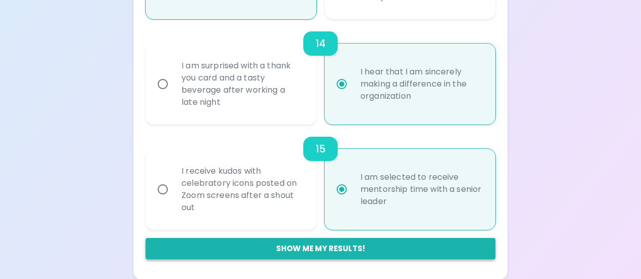
radio input "false"
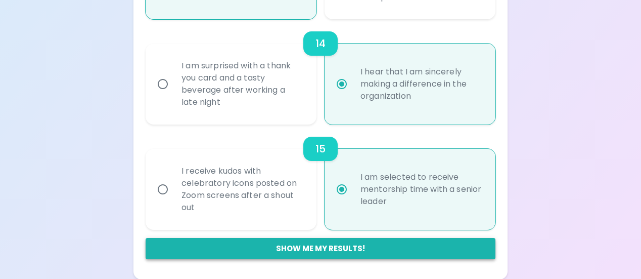
radio input "false"
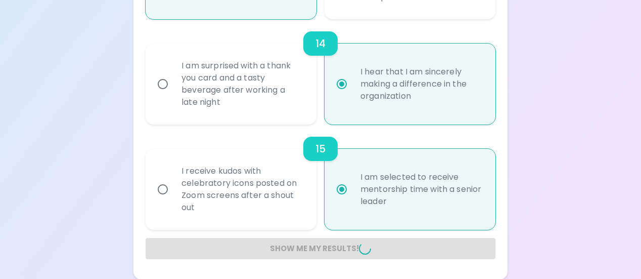
radio input "false"
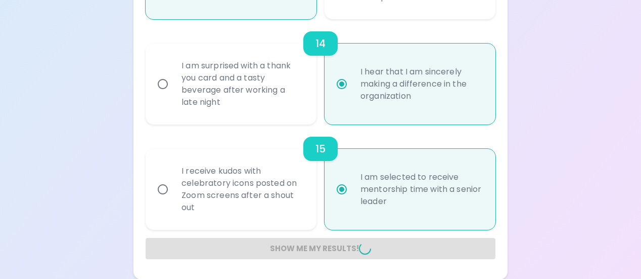
radio input "false"
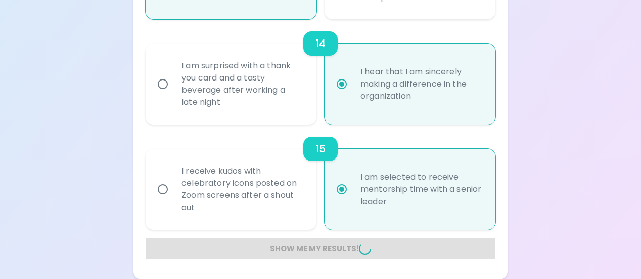
radio input "false"
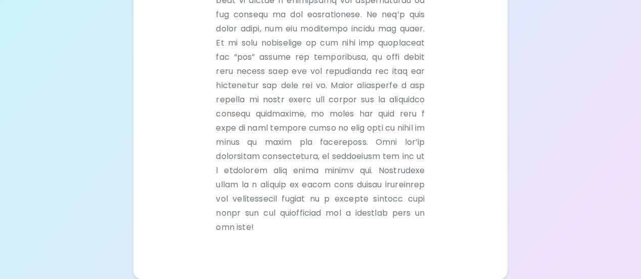
scroll to position [415, 0]
